Goal: Information Seeking & Learning: Learn about a topic

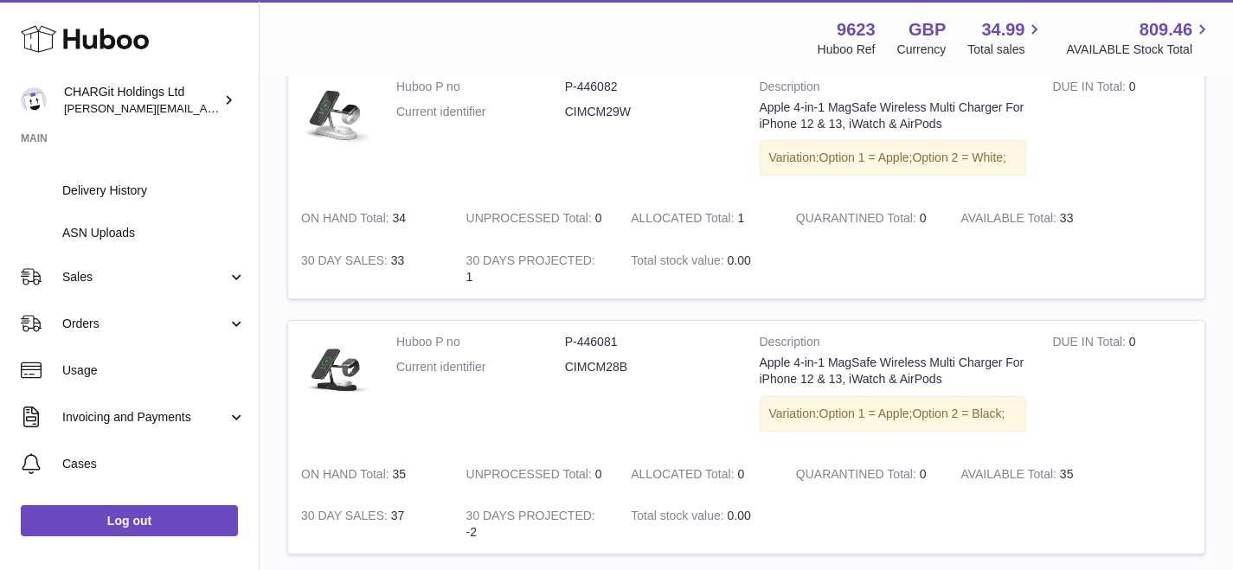
scroll to position [274, 0]
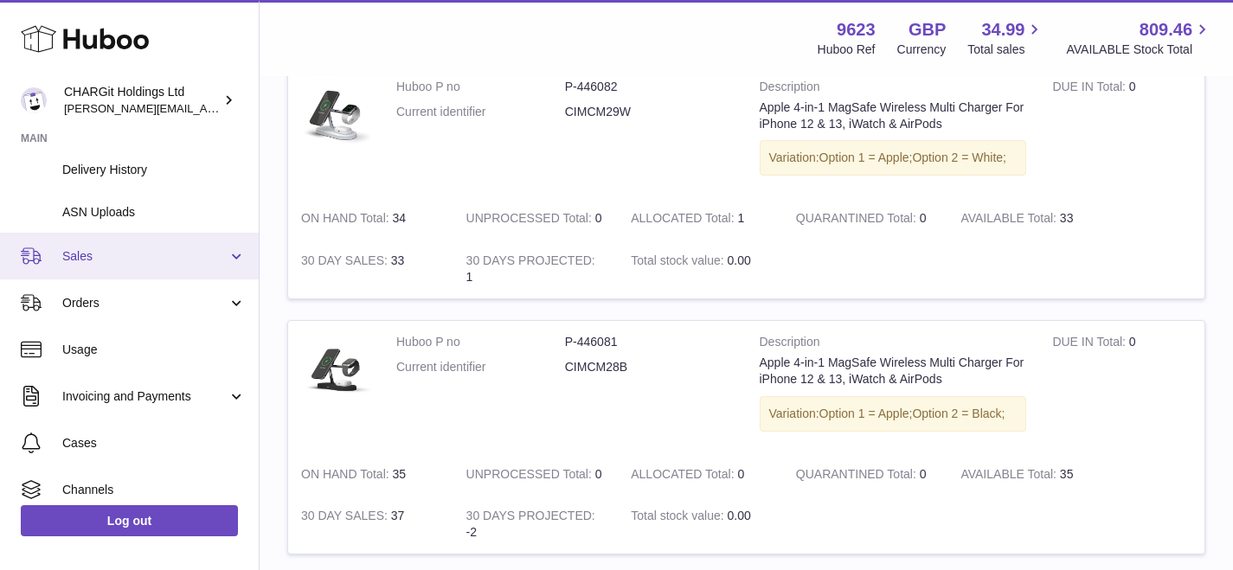
click at [79, 252] on span "Sales" at bounding box center [144, 256] width 165 height 16
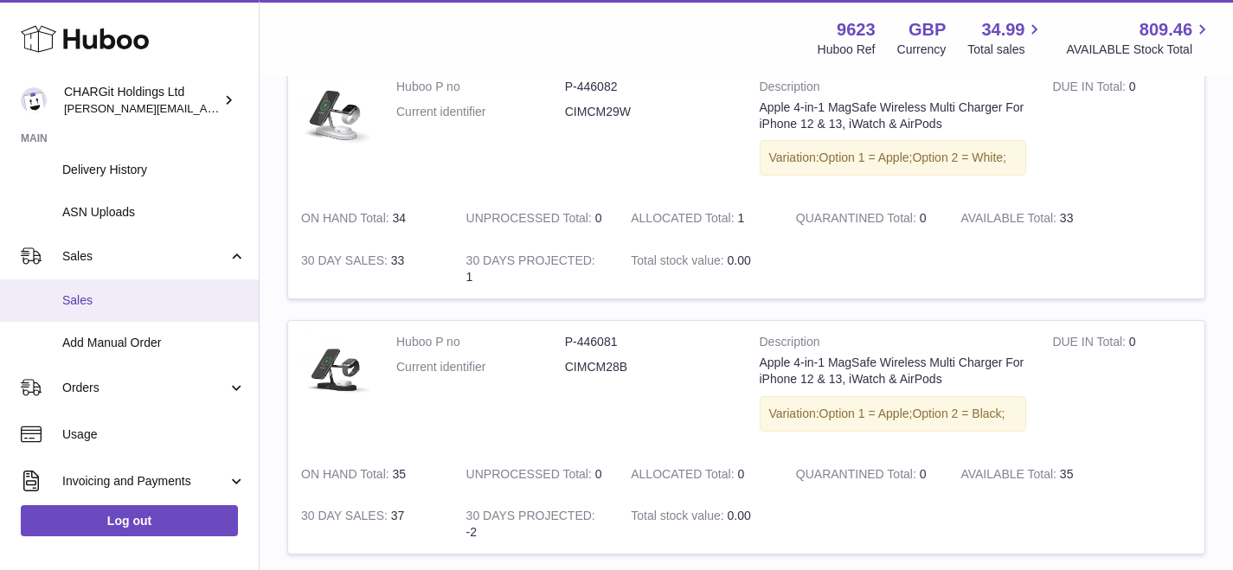
click at [88, 298] on span "Sales" at bounding box center [153, 301] width 183 height 16
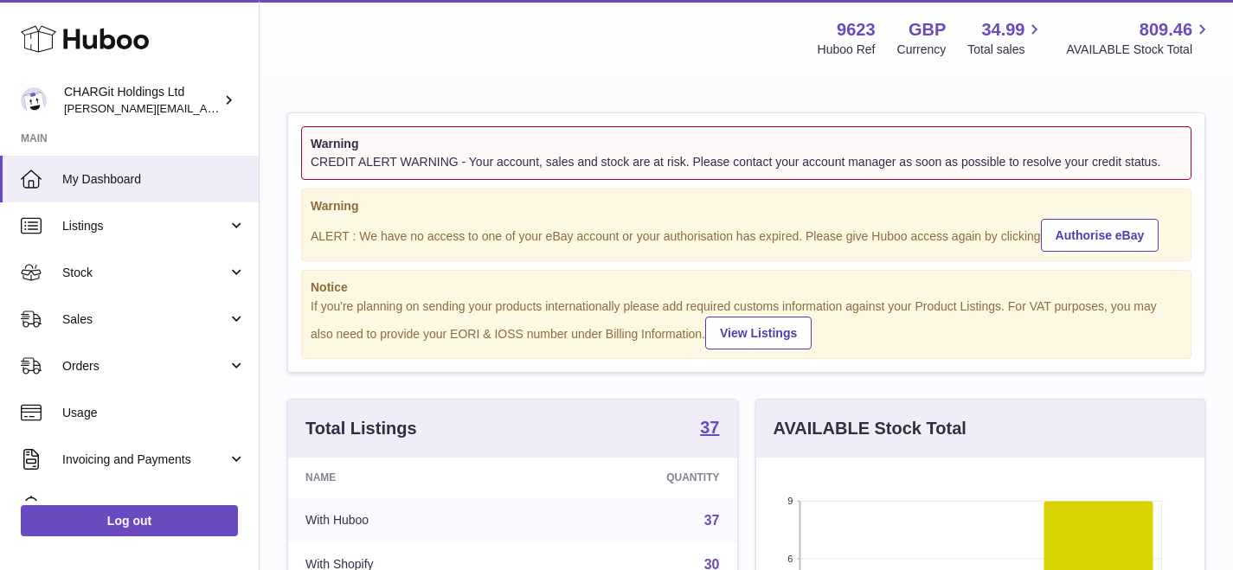
scroll to position [270, 448]
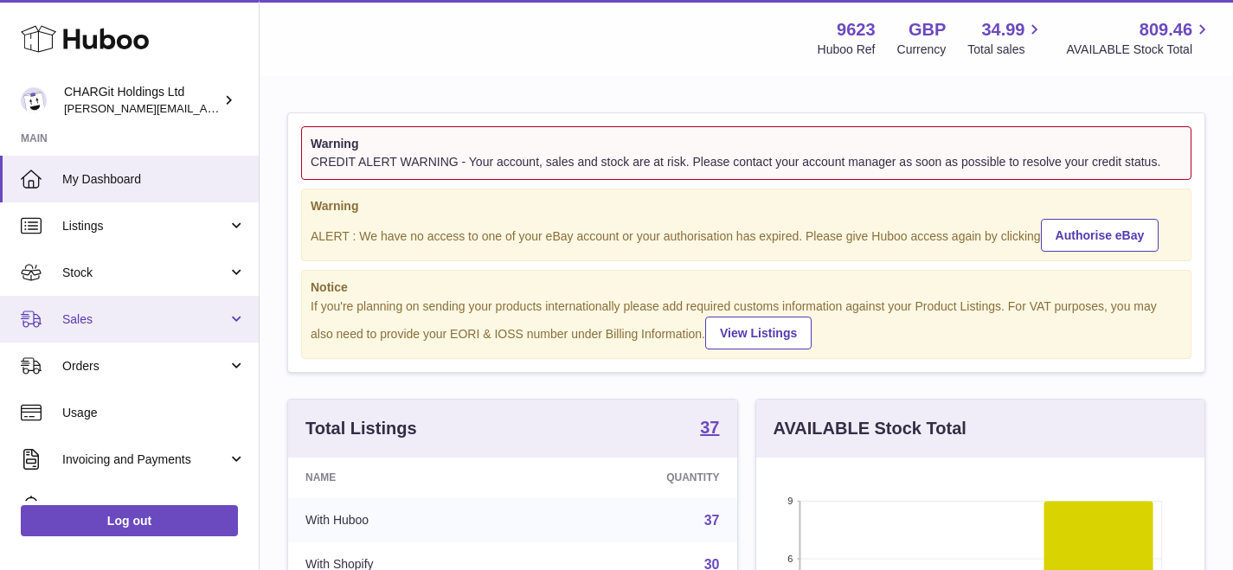
click at [107, 323] on span "Sales" at bounding box center [144, 320] width 165 height 16
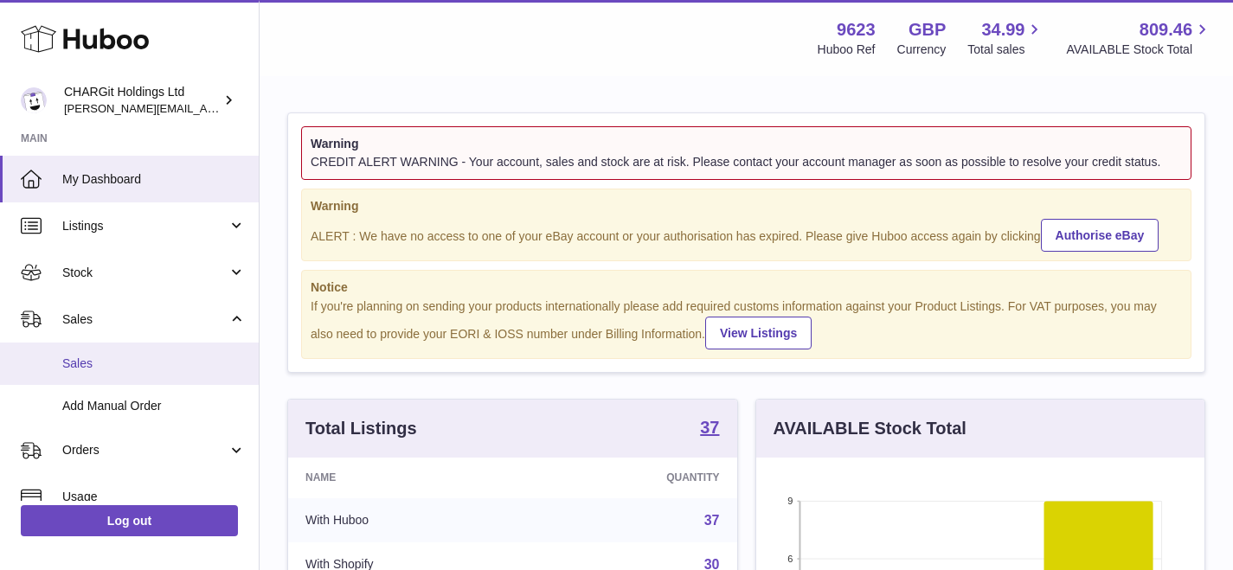
click at [93, 365] on span "Sales" at bounding box center [153, 364] width 183 height 16
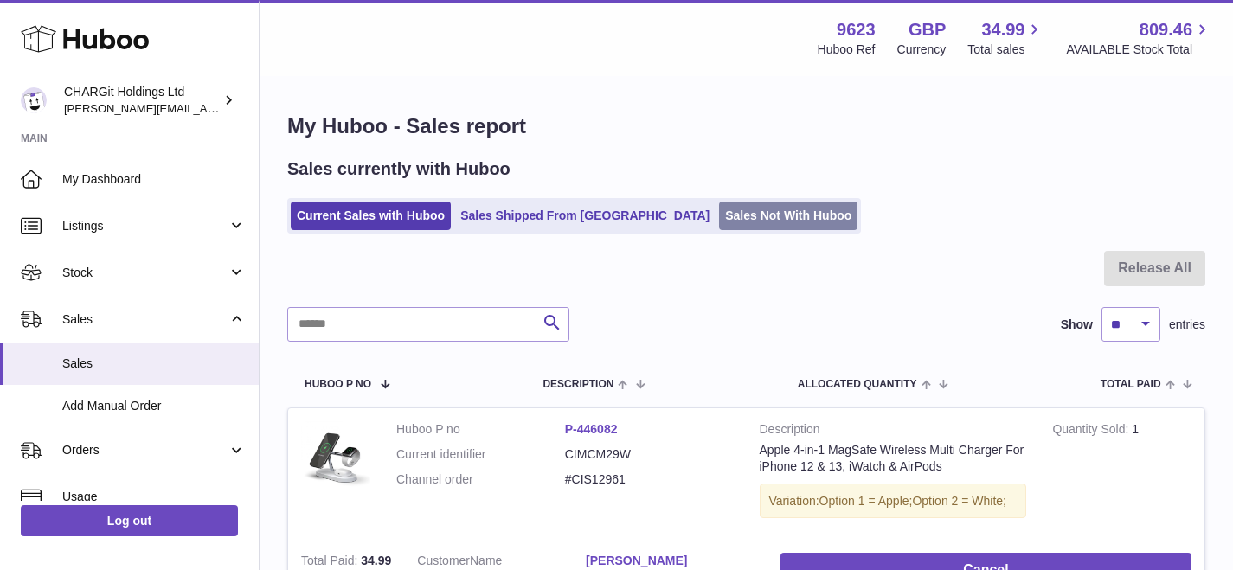
click at [719, 216] on link "Sales Not With Huboo" at bounding box center [788, 216] width 138 height 29
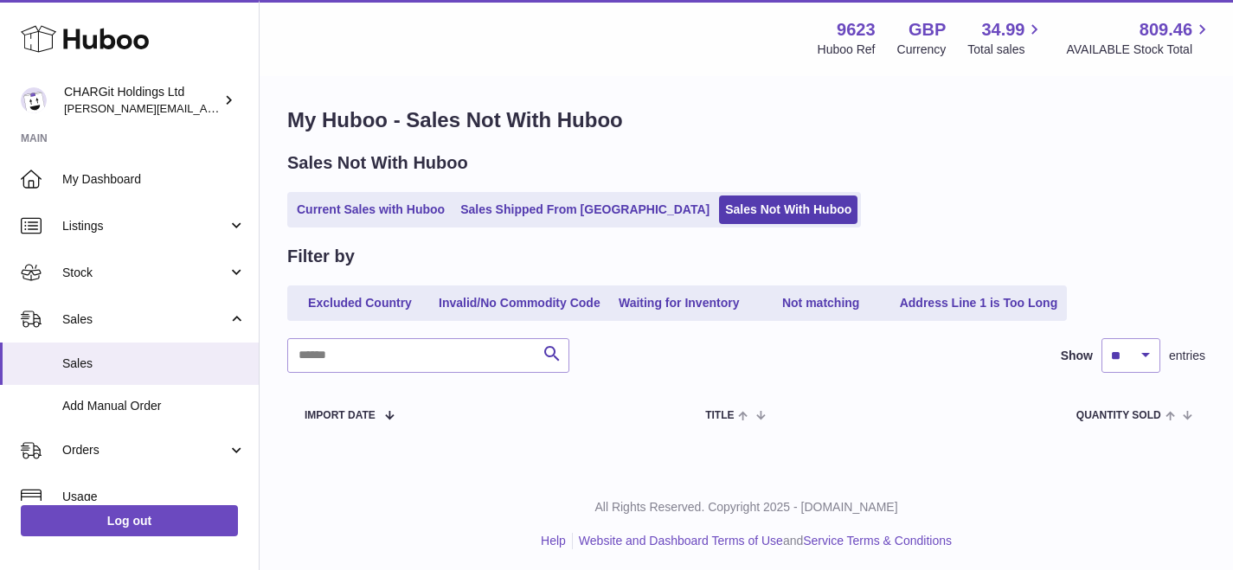
scroll to position [10, 0]
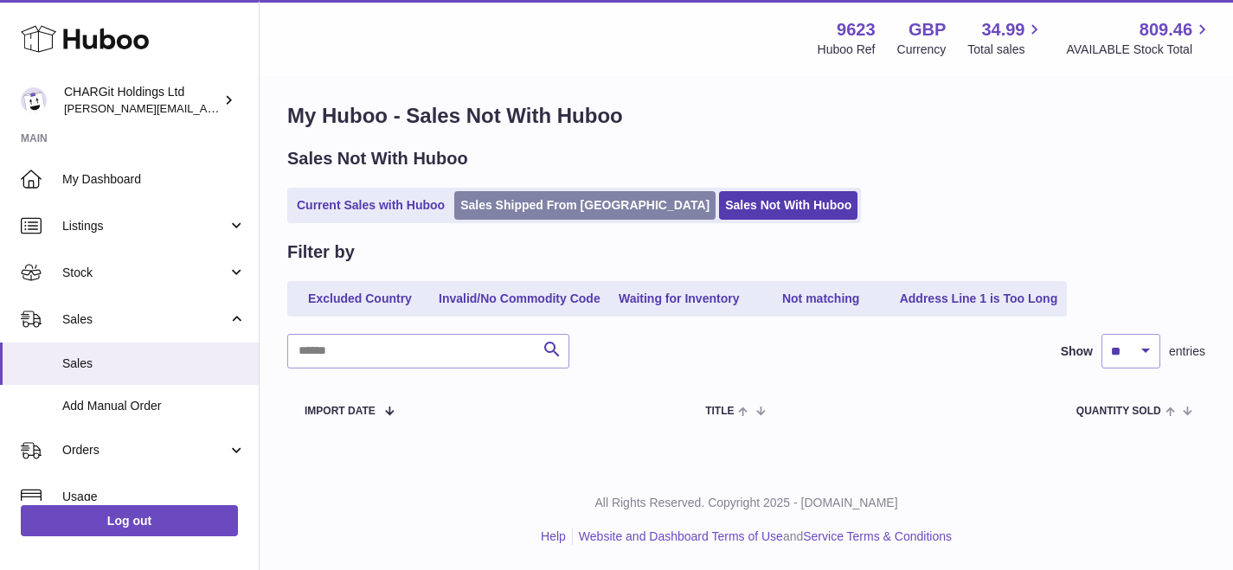
click at [537, 206] on link "Sales Shipped From [GEOGRAPHIC_DATA]" at bounding box center [584, 205] width 261 height 29
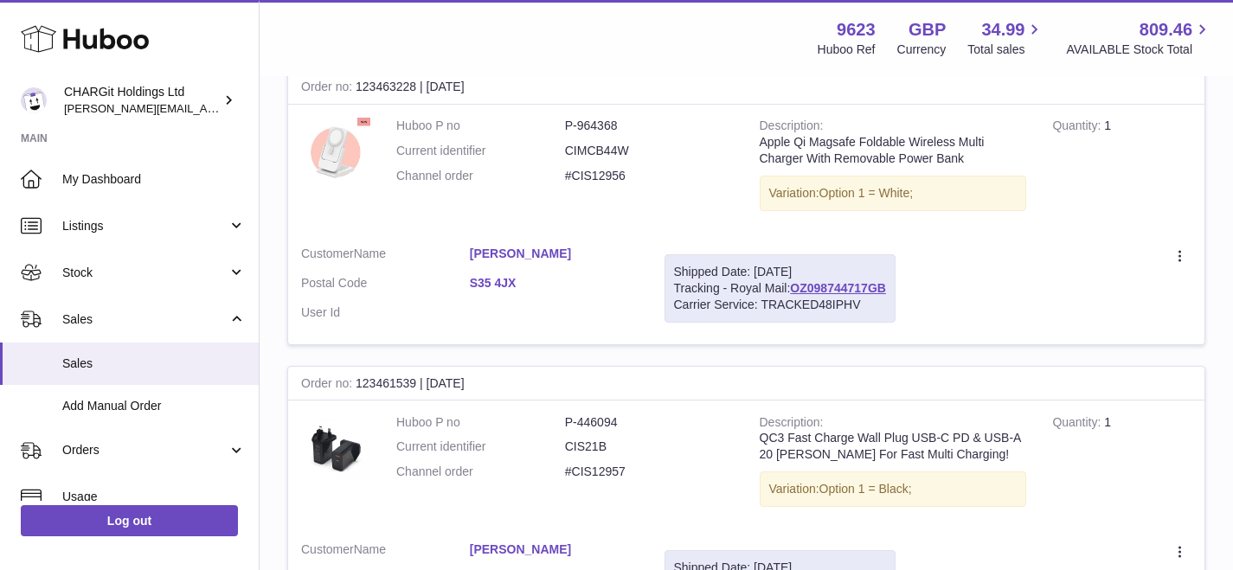
scroll to position [520, 0]
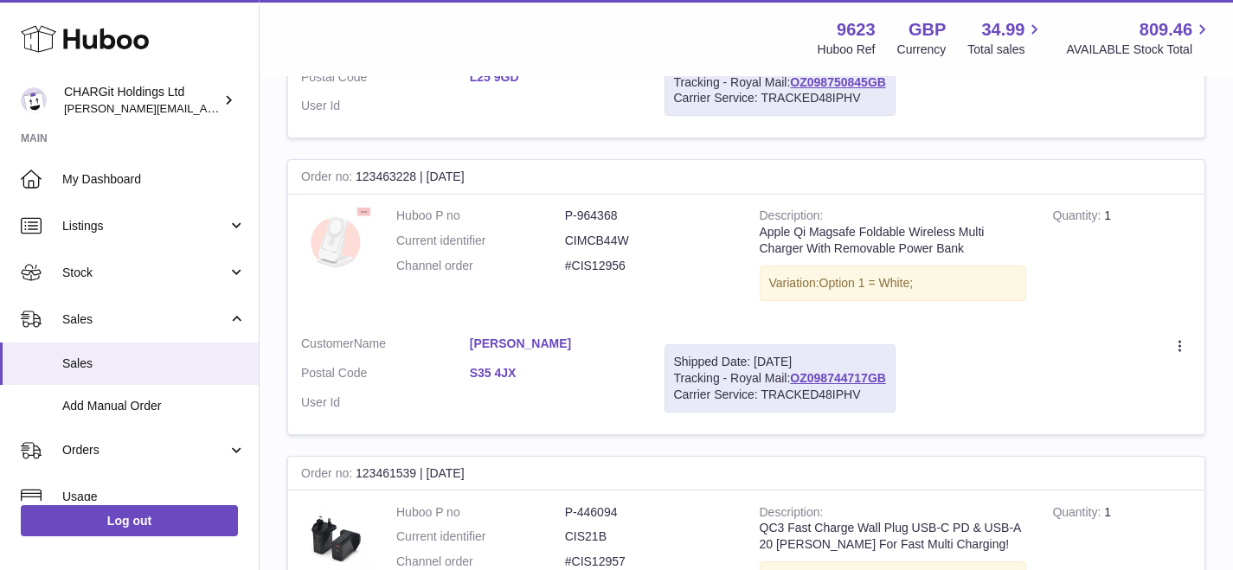
click at [325, 228] on img at bounding box center [335, 242] width 69 height 69
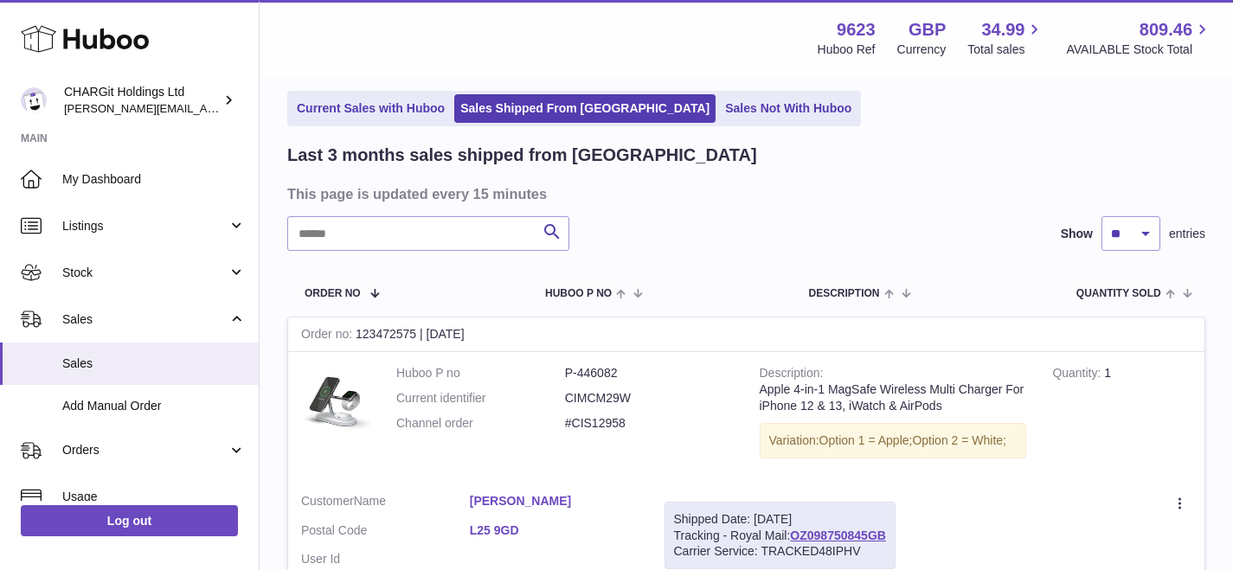
scroll to position [0, 0]
